Goal: Transaction & Acquisition: Obtain resource

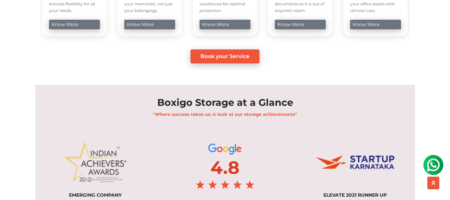
scroll to position [354, 0]
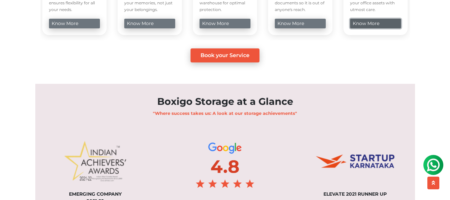
click at [374, 28] on link "know more" at bounding box center [375, 24] width 51 height 10
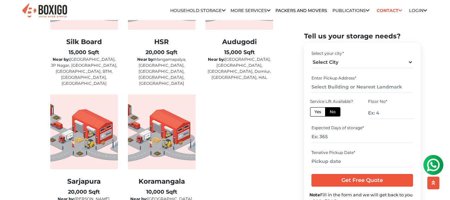
scroll to position [1172, 0]
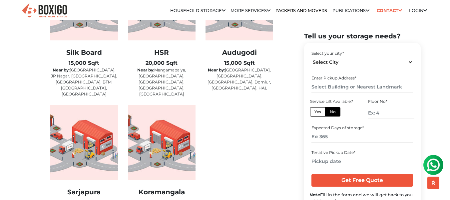
click at [172, 170] on div "Koramangala 10,000 Sqft Near by: Murgesh pallya, MG Road, Indiranagar, Ulsoor, …" at bounding box center [162, 161] width 68 height 113
click at [358, 63] on select "Select City Bangalore Bengaluru Bhopal Bhubaneswar Chennai Coimbatore Cuttack D…" at bounding box center [363, 62] width 102 height 12
select select "[GEOGRAPHIC_DATA]"
click at [312, 56] on select "Select City Bangalore Bengaluru Bhopal Bhubaneswar Chennai Coimbatore Cuttack D…" at bounding box center [363, 62] width 102 height 12
click at [354, 84] on input "text" at bounding box center [363, 87] width 102 height 12
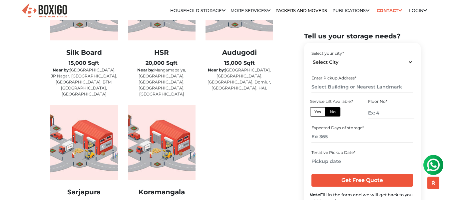
click at [321, 111] on label "Yes" at bounding box center [317, 111] width 15 height 9
click at [319, 111] on input "Yes" at bounding box center [317, 110] width 4 height 4
radio input "true"
click at [321, 111] on label "Yes" at bounding box center [317, 111] width 15 height 9
click at [319, 111] on input "Yes" at bounding box center [317, 110] width 4 height 4
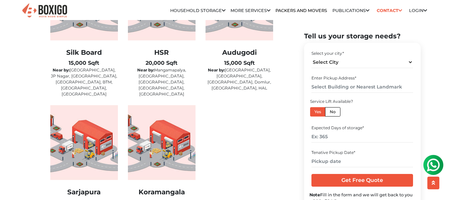
click at [334, 111] on label "No" at bounding box center [332, 111] width 15 height 9
click at [334, 111] on input "No" at bounding box center [332, 110] width 4 height 4
radio input "true"
click at [340, 86] on input "text" at bounding box center [363, 87] width 102 height 12
click at [316, 111] on label "Yes" at bounding box center [317, 111] width 15 height 9
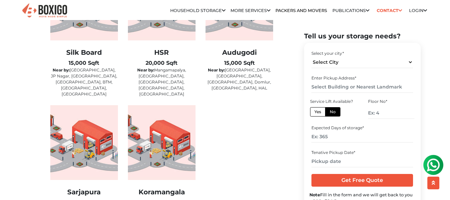
click at [316, 111] on input "Yes" at bounding box center [317, 110] width 4 height 4
radio input "true"
click at [347, 87] on input "text" at bounding box center [363, 87] width 102 height 12
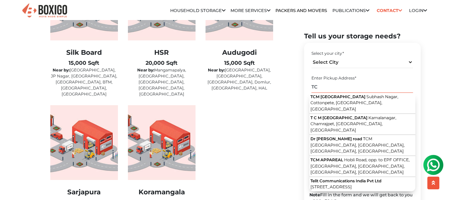
type input "T"
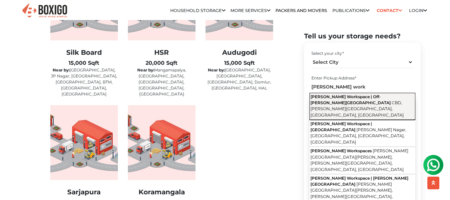
click at [354, 99] on button "Lewis Workspace | Off-Miller's Road CBD, Benson Town, Bengaluru, Karnataka" at bounding box center [363, 105] width 106 height 27
type input "Lewis Workspace | Off-Miller's Road, CBD, Benson Town, Bengaluru, Karnataka"
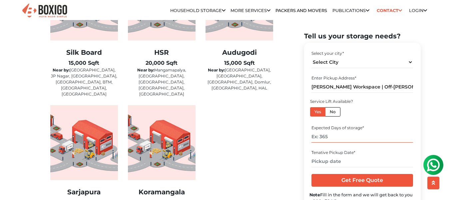
click at [346, 136] on input "number" at bounding box center [363, 137] width 102 height 12
type input "90"
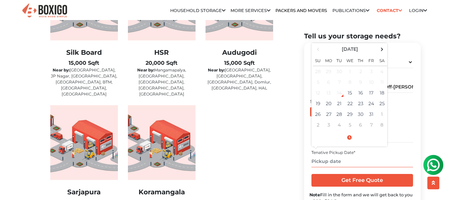
click at [331, 165] on input "text" at bounding box center [363, 161] width 102 height 12
click at [324, 103] on td "20" at bounding box center [329, 103] width 11 height 11
type input "10/20/2025 12:00 AM"
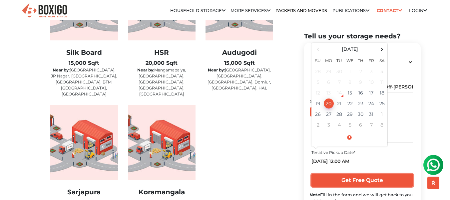
click at [357, 181] on input "Get Free Quote" at bounding box center [363, 180] width 102 height 13
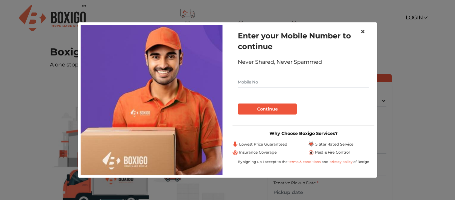
click at [364, 32] on span "×" at bounding box center [363, 32] width 5 height 10
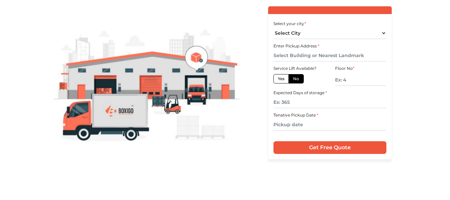
scroll to position [67, 0]
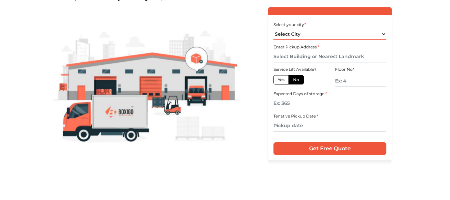
click at [339, 35] on select "Select City Bangalore Bengaluru Bhopal Bhubaneswar Chennai Coimbatore Cuttack D…" at bounding box center [330, 34] width 113 height 12
select select "[GEOGRAPHIC_DATA]"
click at [274, 28] on select "Select City Bangalore Bengaluru Bhopal Bhubaneswar Chennai Coimbatore Cuttack D…" at bounding box center [330, 34] width 113 height 12
click at [324, 57] on input "text" at bounding box center [330, 57] width 113 height 12
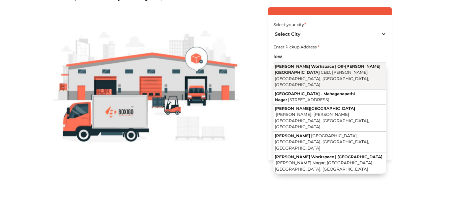
click at [312, 70] on span "CBD, Benson Town, Bengaluru, Karnataka" at bounding box center [322, 78] width 94 height 17
type input "Lewis Workspace | Off-Miller's Road, CBD, Benson Town, Bengaluru, Karnataka"
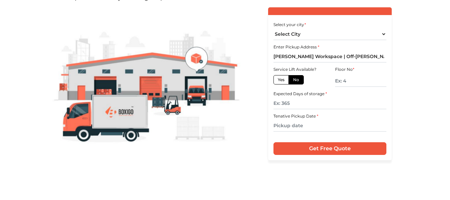
click at [282, 81] on label "Yes" at bounding box center [281, 79] width 15 height 9
click at [282, 81] on input "Yes" at bounding box center [280, 79] width 4 height 4
radio input "true"
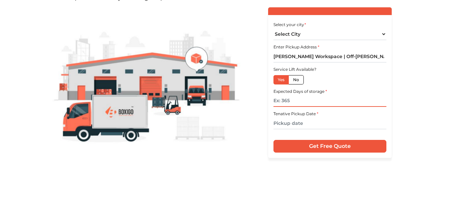
click at [284, 100] on input "text" at bounding box center [330, 101] width 113 height 12
type input "90"
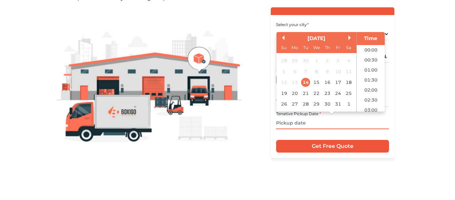
scroll to position [192, 0]
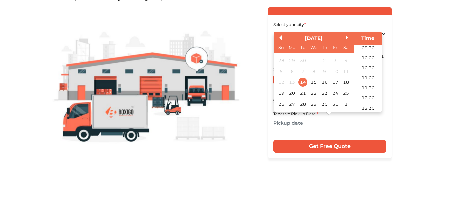
click at [291, 124] on input "text" at bounding box center [330, 123] width 113 height 12
click at [290, 94] on div "20" at bounding box center [292, 93] width 9 height 9
click at [373, 77] on li "11:00" at bounding box center [368, 78] width 28 height 10
type input "20/10/2025 11:00 AM"
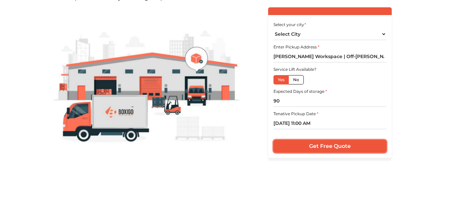
click at [330, 144] on input "Get Free Quote" at bounding box center [330, 146] width 113 height 13
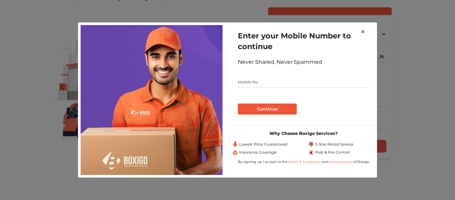
click at [259, 82] on input "text" at bounding box center [303, 82] width 131 height 11
type input "8431763567"
click at [282, 110] on button "Continue" at bounding box center [267, 108] width 59 height 11
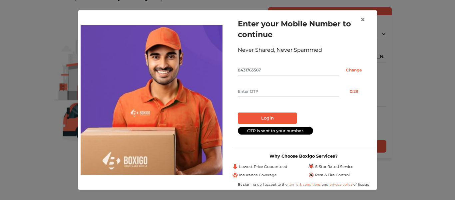
click at [271, 95] on input "text" at bounding box center [288, 91] width 101 height 11
type input "6172"
click at [266, 117] on button "Login" at bounding box center [267, 117] width 59 height 11
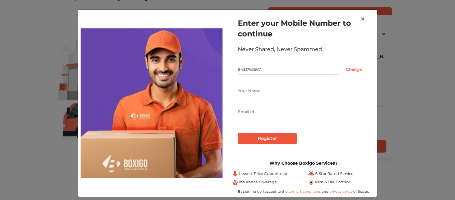
click at [261, 93] on input "text" at bounding box center [303, 90] width 131 height 11
type input "VIKRAM A S"
click at [289, 116] on input "asvikram444@gmail.com" at bounding box center [303, 111] width 131 height 11
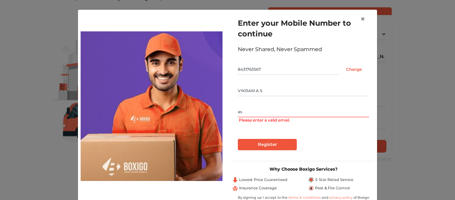
type input "a"
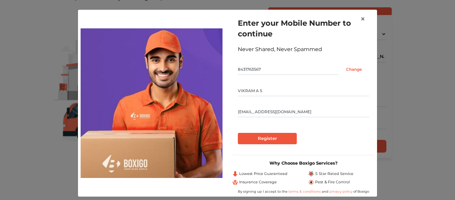
type input "Vikram@tcmind.com"
click at [265, 135] on input "Register" at bounding box center [267, 138] width 59 height 11
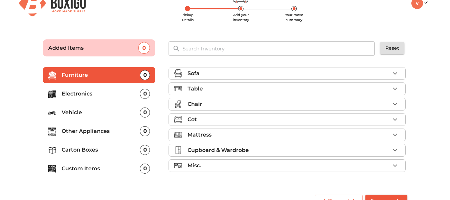
scroll to position [28, 0]
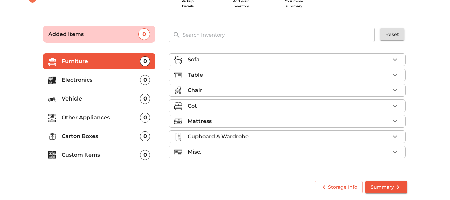
click at [144, 137] on div "0" at bounding box center [145, 136] width 10 height 10
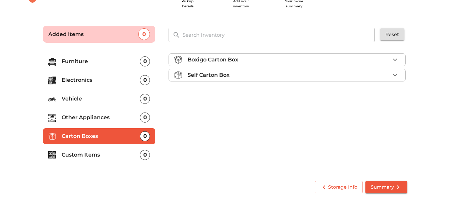
click at [225, 74] on p "Self Carton Box" at bounding box center [209, 75] width 42 height 8
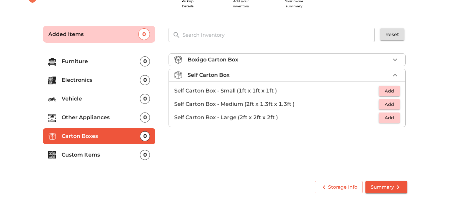
click at [225, 74] on p "Self Carton Box" at bounding box center [209, 75] width 42 height 8
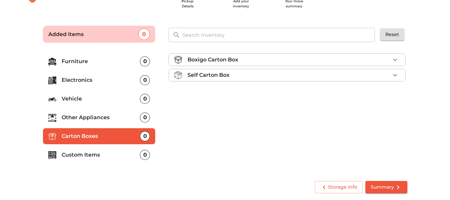
click at [146, 155] on div "0" at bounding box center [145, 155] width 10 height 10
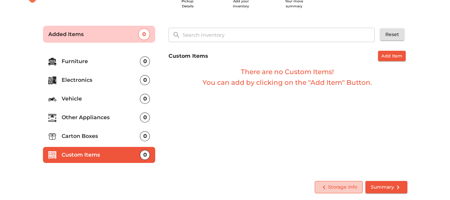
click at [338, 186] on span "Storage Info" at bounding box center [338, 187] width 37 height 8
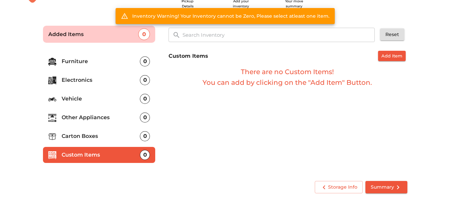
scroll to position [0, 0]
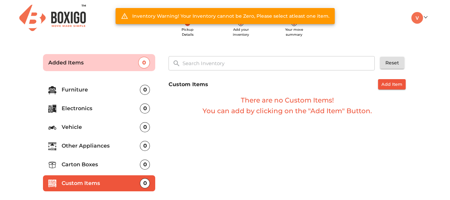
click at [428, 19] on div "My Moves My Profile Make Estimate LOGOUT" at bounding box center [397, 18] width 69 height 12
click at [426, 18] on link at bounding box center [420, 17] width 16 height 6
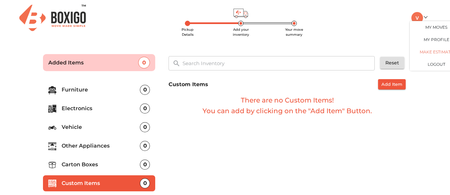
click at [434, 52] on link "Make Estimate" at bounding box center [436, 52] width 53 height 12
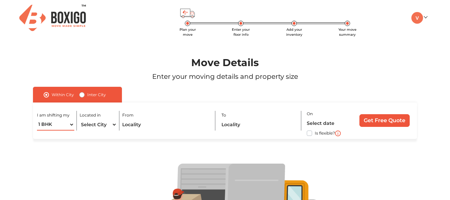
click at [69, 123] on select "1 BHK 2 BHK 3 BHK 3 + BHK FEW ITEMS" at bounding box center [55, 125] width 37 height 12
click at [64, 123] on select "1 BHK 2 BHK 3 BHK 3 + BHK FEW ITEMS" at bounding box center [55, 125] width 37 height 12
select select "FEW ITEMS"
click at [37, 119] on select "1 BHK 2 BHK 3 BHK 3 + BHK FEW ITEMS" at bounding box center [55, 125] width 37 height 12
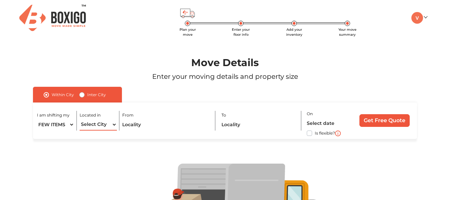
click at [101, 124] on select "Select City Bangalore Bengaluru Bhopal Bhubaneswar Chennai Coimbatore Cuttack D…" at bounding box center [98, 125] width 37 height 12
select select "[GEOGRAPHIC_DATA]"
click at [80, 119] on select "Select City Bangalore Bengaluru Bhopal Bhubaneswar Chennai Coimbatore Cuttack D…" at bounding box center [98, 125] width 37 height 12
click at [156, 125] on input "text" at bounding box center [166, 125] width 88 height 12
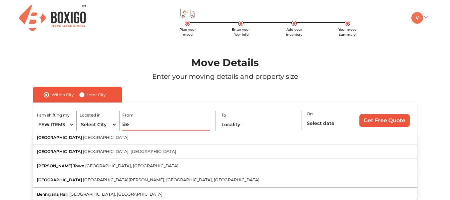
type input "B"
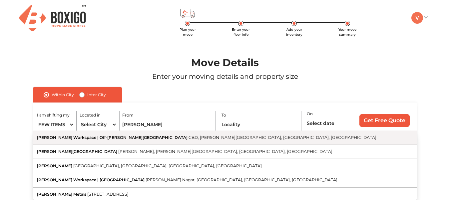
click at [189, 137] on span "CBD, Benson Town, Bengaluru, Karnataka" at bounding box center [283, 137] width 188 height 5
type input "Lewis Workspace | Off-Miller's Road, CBD, Benson Town, Bengaluru, Karnataka"
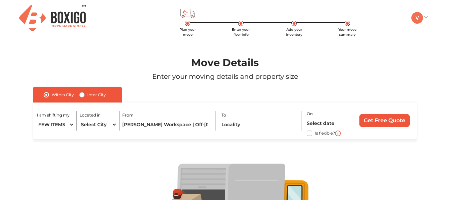
click at [434, 14] on header "Plan your move Enter your floor info Add your inventory Your move summary My Mo…" at bounding box center [225, 17] width 450 height 35
click at [424, 18] on link at bounding box center [420, 17] width 16 height 6
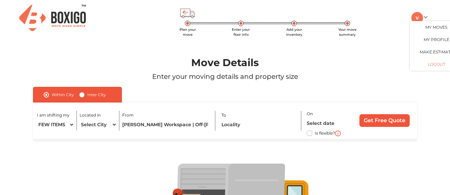
click at [434, 64] on button "LOGOUT" at bounding box center [436, 64] width 53 height 12
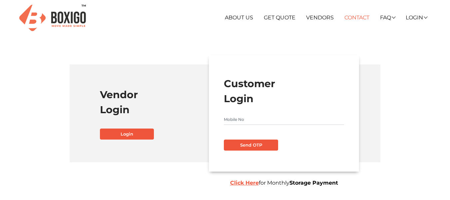
click at [358, 19] on link "Contact" at bounding box center [357, 17] width 25 height 6
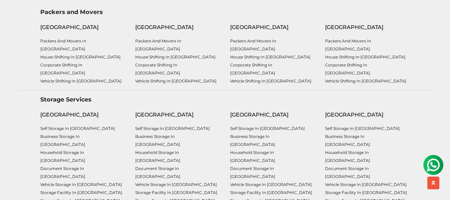
scroll to position [377, 0]
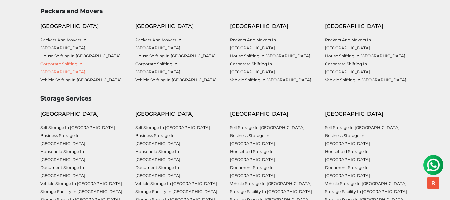
click at [85, 68] on link "Corporate Shifting in [GEOGRAPHIC_DATA]" at bounding box center [62, 67] width 45 height 13
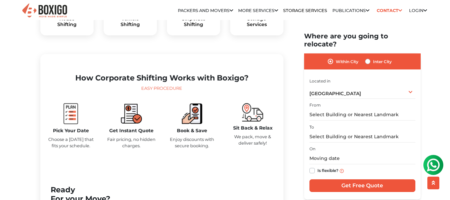
scroll to position [253, 0]
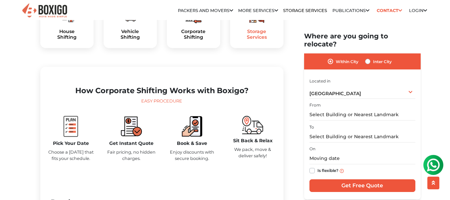
click at [255, 40] on h5 "Storage Services" at bounding box center [257, 34] width 43 height 11
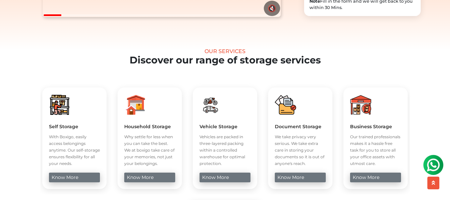
scroll to position [253, 0]
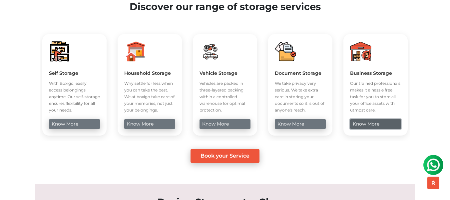
click at [366, 129] on link "know more" at bounding box center [375, 124] width 51 height 10
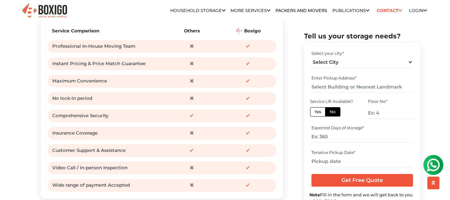
scroll to position [880, 0]
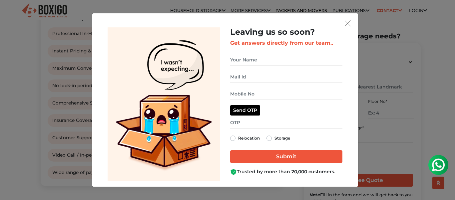
click at [347, 27] on div "Leaving us so soon? Get answers directly from our team.. Send OTP Relocation St…" at bounding box center [286, 104] width 122 height 154
click at [350, 22] on img "get free quote dialog" at bounding box center [348, 23] width 6 height 6
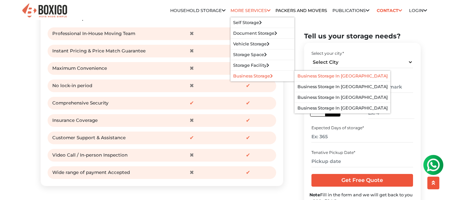
click at [321, 77] on link "Business Storage in [GEOGRAPHIC_DATA]" at bounding box center [343, 75] width 90 height 5
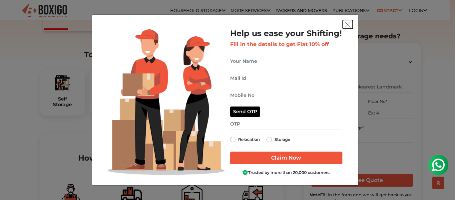
click at [350, 22] on img "get free quote dialog" at bounding box center [348, 25] width 6 height 6
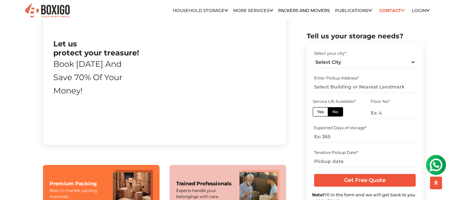
scroll to position [493, 0]
